Goal: Find contact information: Find contact information

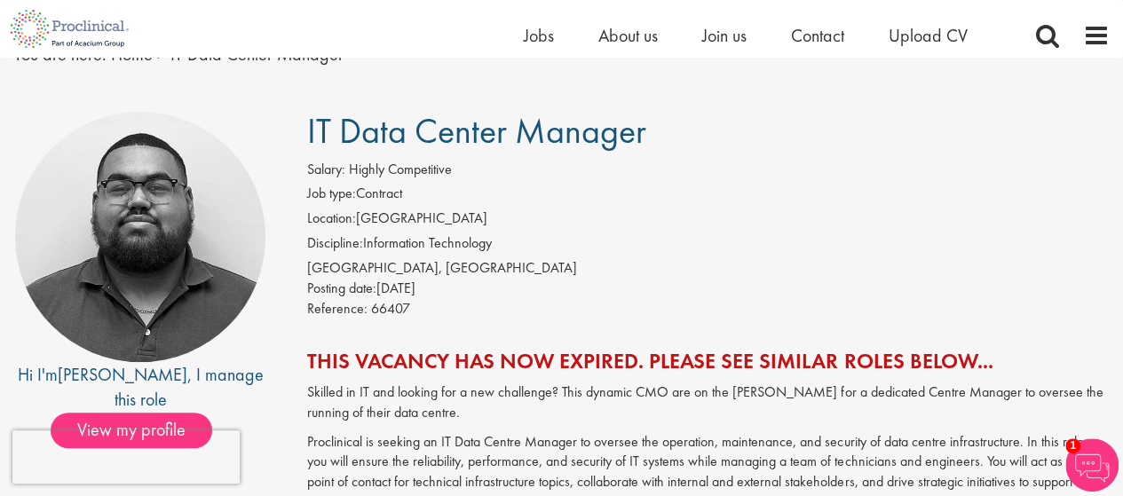
scroll to position [86, 0]
drag, startPoint x: 312, startPoint y: 136, endPoint x: 549, endPoint y: 149, distance: 237.4
click at [549, 149] on span "IT Data Center Manager" at bounding box center [476, 131] width 339 height 45
drag, startPoint x: 304, startPoint y: 130, endPoint x: 668, endPoint y: 125, distance: 364.0
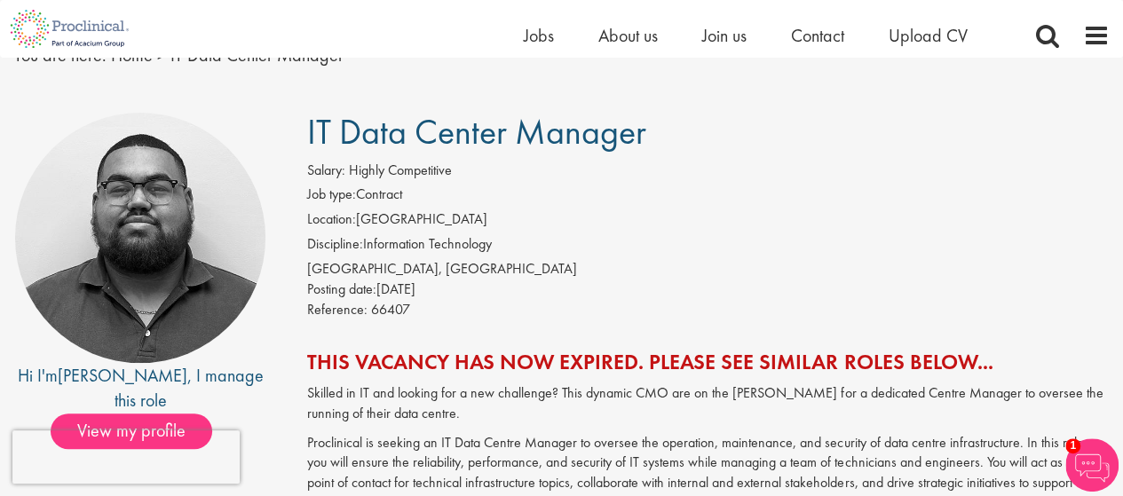
copy span "IT Data Center Manager"
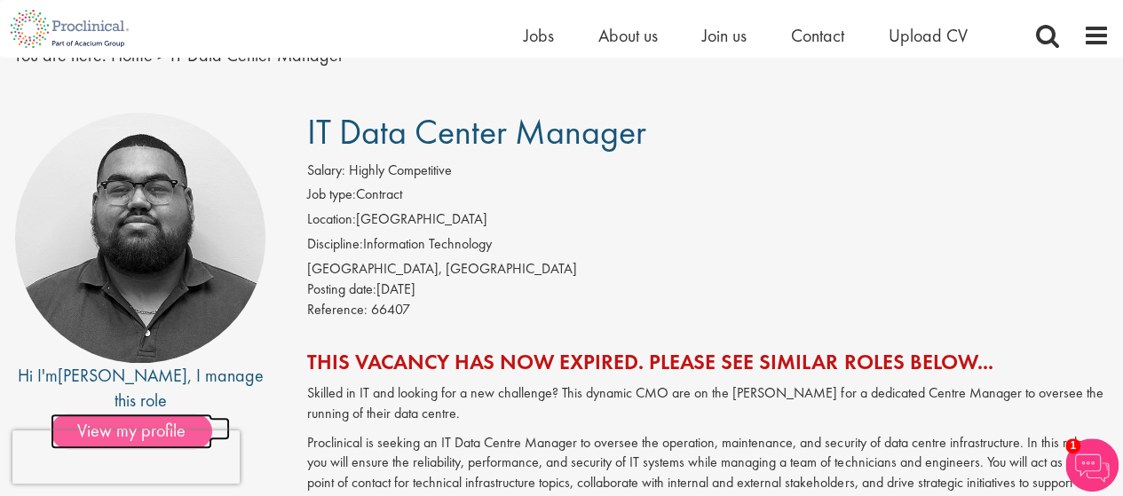
click at [144, 414] on span "View my profile" at bounding box center [132, 432] width 162 height 36
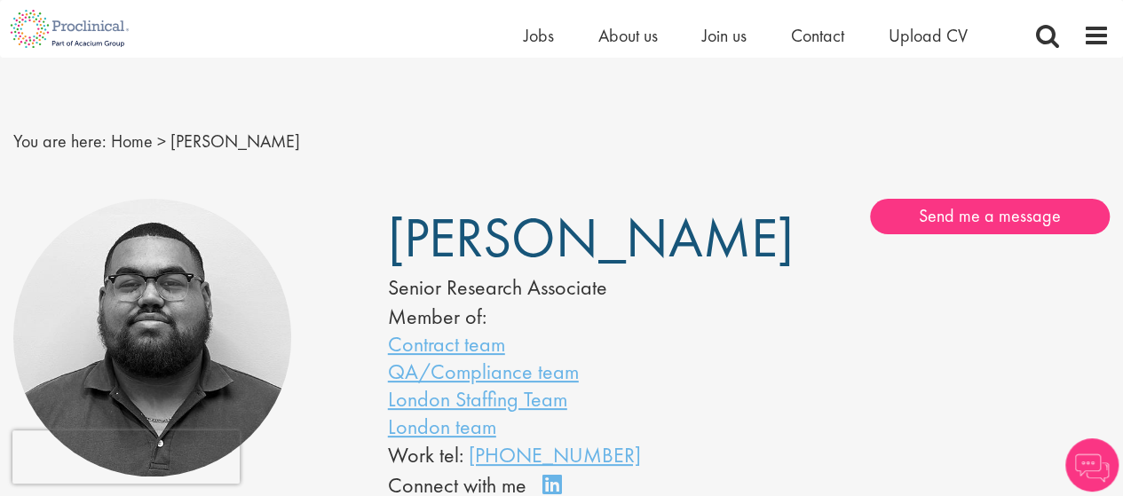
scroll to position [79, 0]
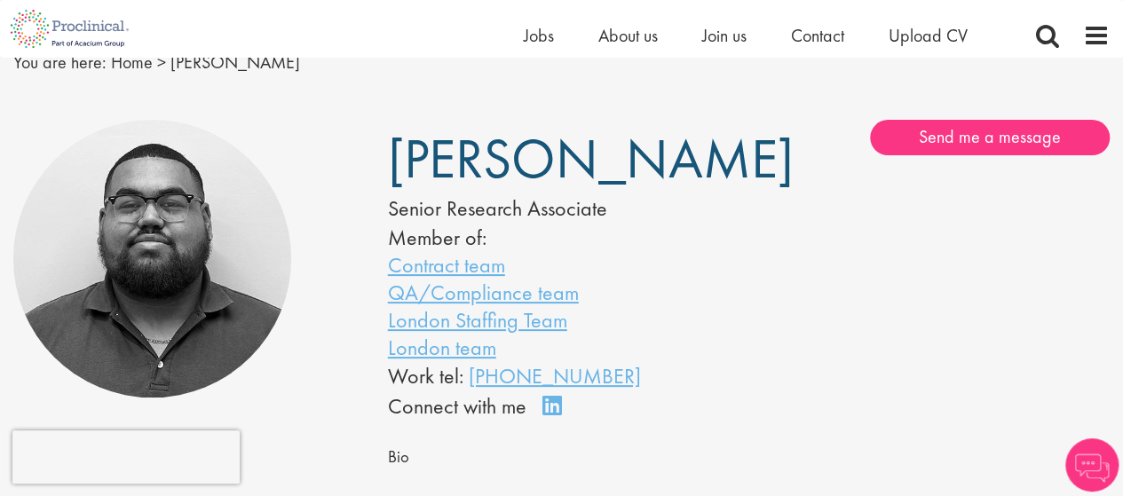
drag, startPoint x: 380, startPoint y: 158, endPoint x: 567, endPoint y: 211, distance: 194.7
click at [0, 0] on div "[PERSON_NAME] Senior Research Associate Member of: Contract team QA/Compliance …" at bounding box center [0, 0] width 0 height 0
copy span "[PERSON_NAME]"
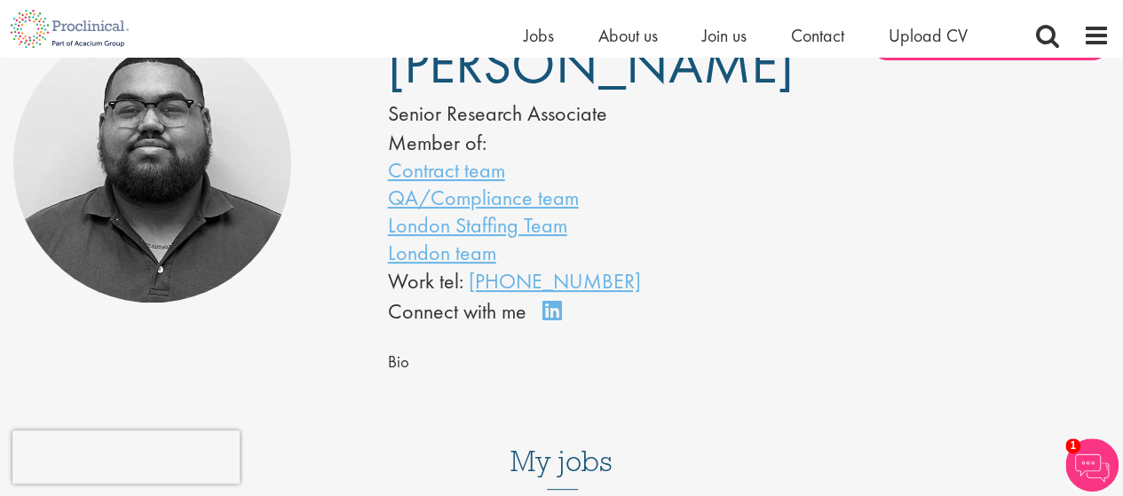
scroll to position [176, 0]
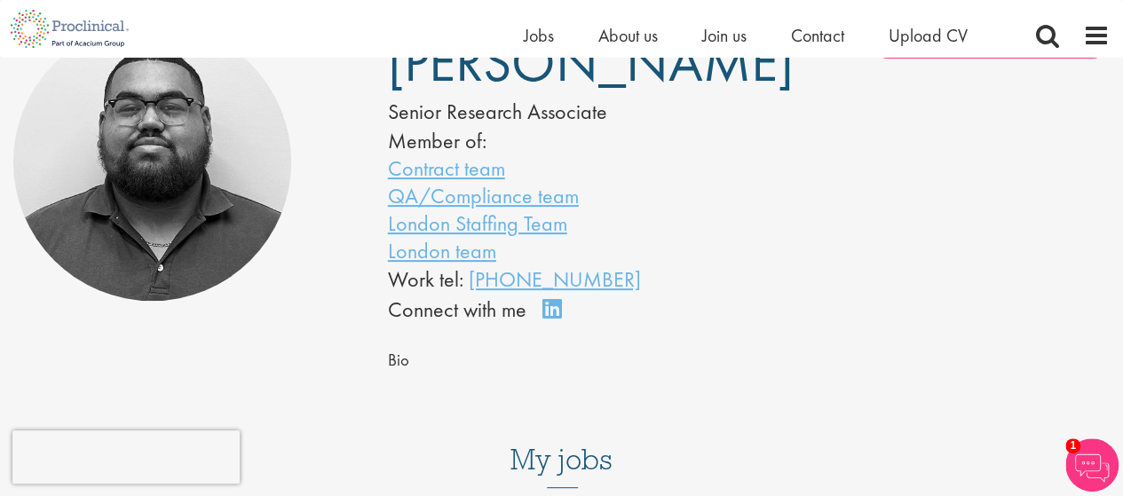
drag, startPoint x: 655, startPoint y: 329, endPoint x: 463, endPoint y: 313, distance: 192.4
click at [463, 295] on div "Work tel: [PHONE_NUMBER]" at bounding box center [542, 280] width 308 height 30
copy div "[PHONE_NUMBER]"
